Goal: Information Seeking & Learning: Check status

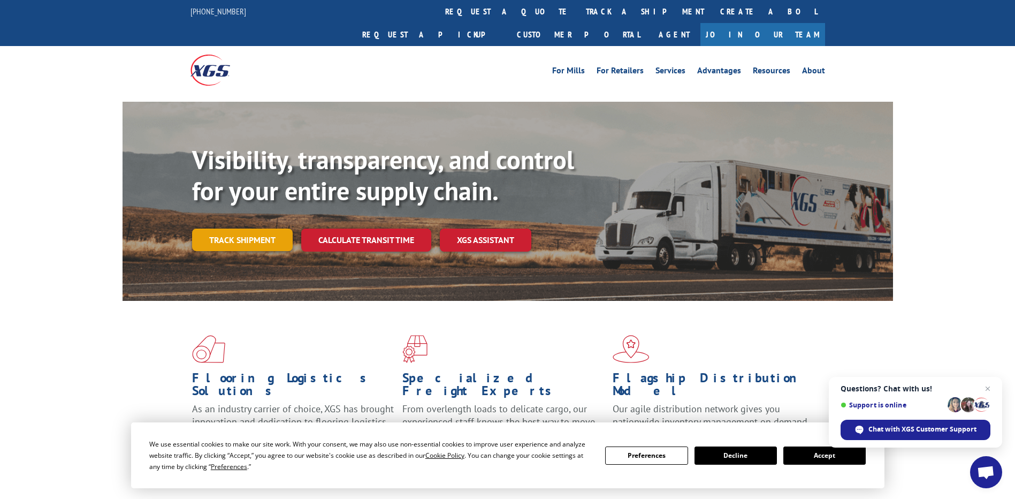
click at [246, 229] on link "Track shipment" at bounding box center [242, 240] width 101 height 22
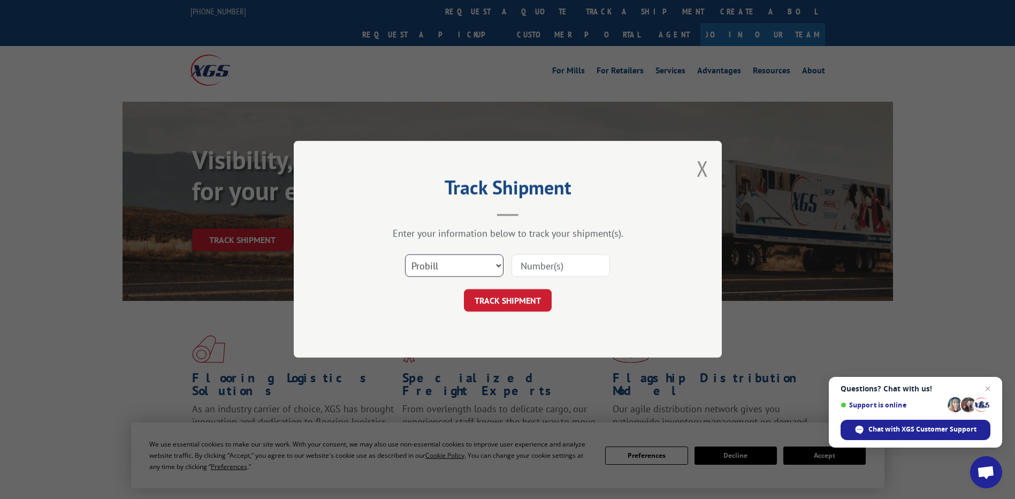
click at [495, 269] on select "Select category... Probill BOL PO" at bounding box center [454, 266] width 98 height 22
select select "po"
click at [405, 255] on select "Select category... Probill BOL PO" at bounding box center [454, 266] width 98 height 22
paste input "87533261"
click at [541, 270] on input "87533261" at bounding box center [561, 266] width 98 height 22
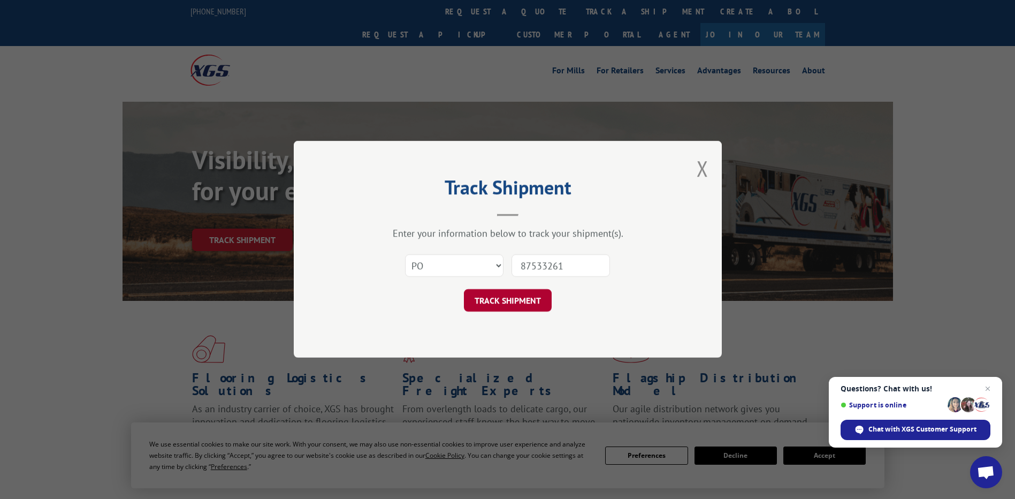
type input "87533261"
click at [507, 298] on button "TRACK SHIPMENT" at bounding box center [508, 301] width 88 height 22
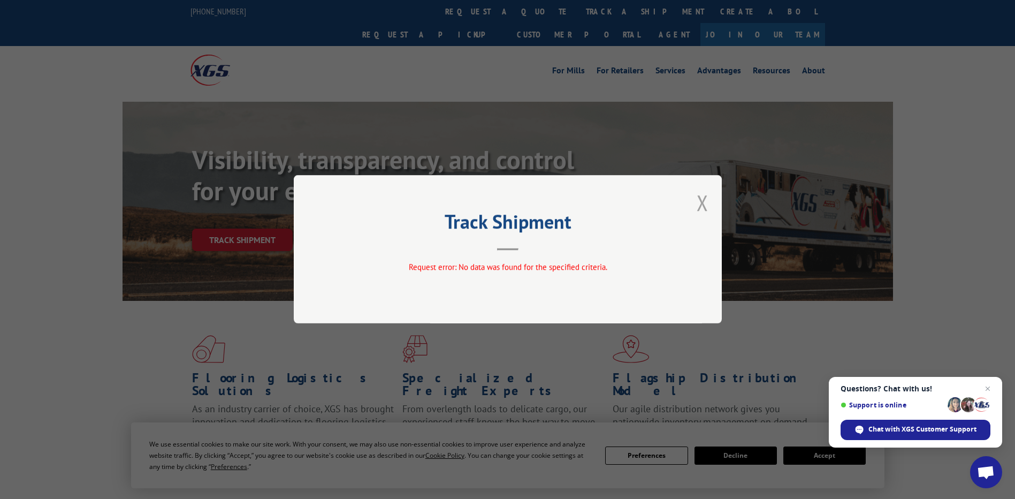
click at [705, 203] on button "Close modal" at bounding box center [703, 202] width 12 height 28
